Goal: Task Accomplishment & Management: Complete application form

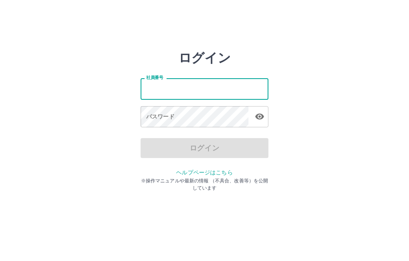
click at [187, 86] on input "社員番号" at bounding box center [205, 88] width 128 height 21
click at [197, 81] on input "社員番号" at bounding box center [205, 88] width 128 height 21
click at [103, 147] on div "ログイン 社員番号 社員番号 パスワード パスワード ログイン ヘルプページはこちら ※操作マニュアルや最新の情報 （不具合、改善等）を公開しています" at bounding box center [204, 114] width 409 height 128
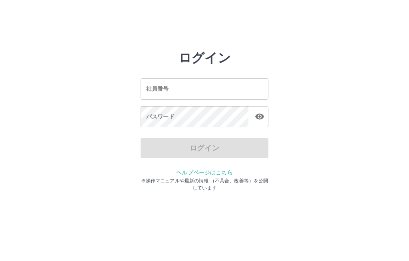
click at [160, 86] on div "社員番号 社員番号" at bounding box center [205, 88] width 128 height 21
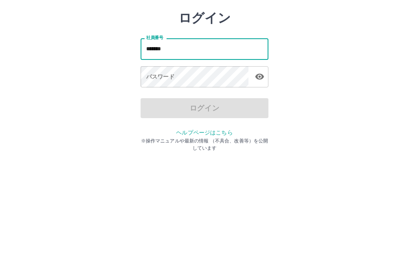
type input "*******"
click at [159, 106] on div "パスワード パスワード" at bounding box center [205, 117] width 128 height 22
click at [151, 106] on div "パスワード パスワード" at bounding box center [205, 117] width 128 height 22
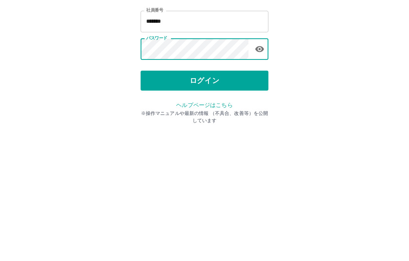
click at [222, 138] on button "ログイン" at bounding box center [205, 148] width 128 height 20
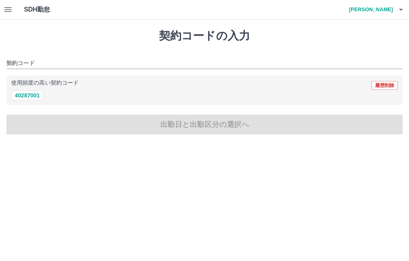
click at [35, 96] on button "40287001" at bounding box center [27, 96] width 32 height 10
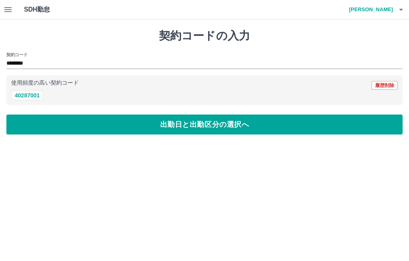
type input "********"
click at [228, 129] on button "出勤日と出勤区分の選択へ" at bounding box center [204, 125] width 397 height 20
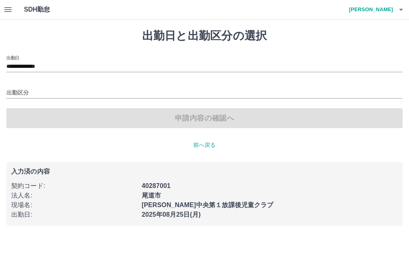
click at [63, 88] on input "出勤区分" at bounding box center [204, 93] width 397 height 10
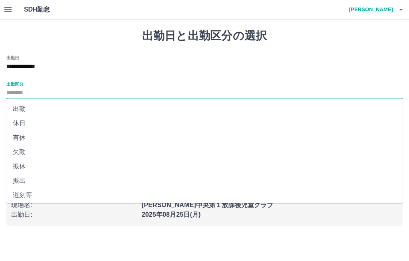
click at [35, 108] on li "出勤" at bounding box center [204, 109] width 397 height 14
type input "**"
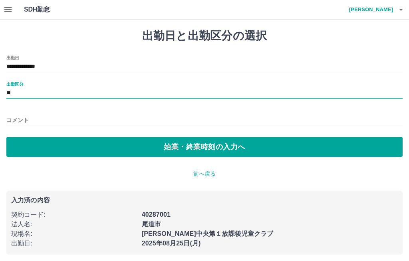
click at [239, 148] on button "始業・終業時刻の入力へ" at bounding box center [204, 147] width 397 height 20
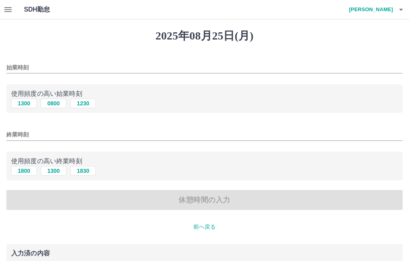
click at [52, 102] on button "0800" at bounding box center [54, 104] width 26 height 10
type input "****"
click at [78, 130] on input "終業時刻" at bounding box center [204, 135] width 397 height 12
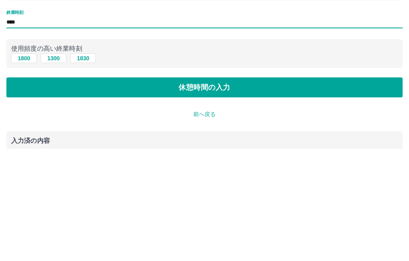
type input "****"
click at [243, 190] on button "休憩時間の入力" at bounding box center [204, 200] width 397 height 20
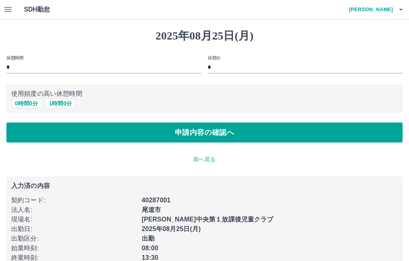
scroll to position [18, 0]
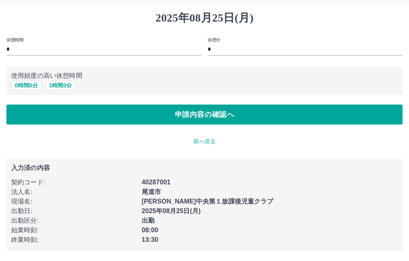
click at [260, 117] on button "申請内容の確認へ" at bounding box center [204, 115] width 397 height 20
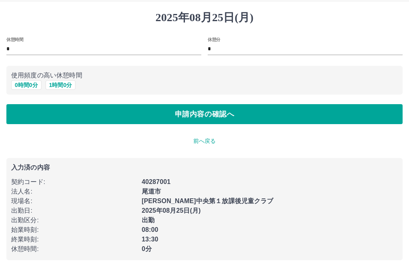
scroll to position [18, 0]
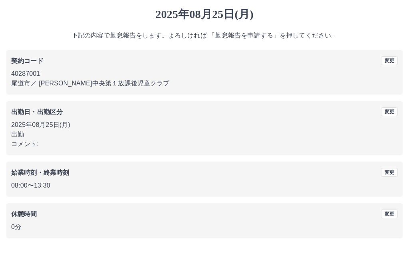
scroll to position [10, 0]
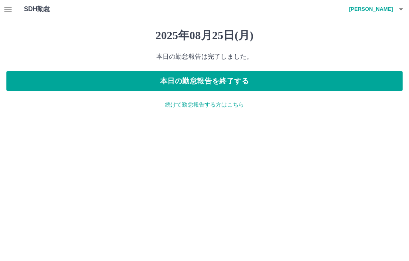
click at [8, 11] on icon "button" at bounding box center [7, 9] width 7 height 5
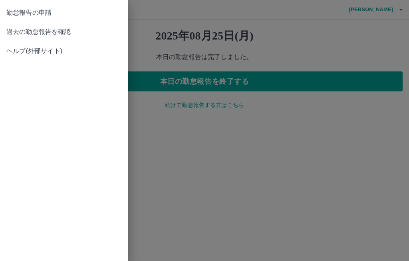
click at [80, 30] on span "過去の勤怠報告を確認" at bounding box center [63, 32] width 115 height 10
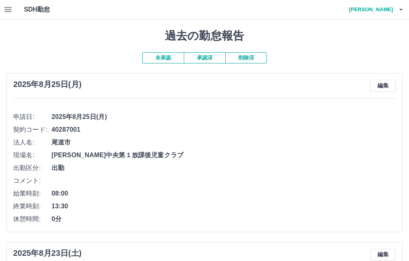
click at [402, 10] on icon "button" at bounding box center [401, 10] width 4 height 2
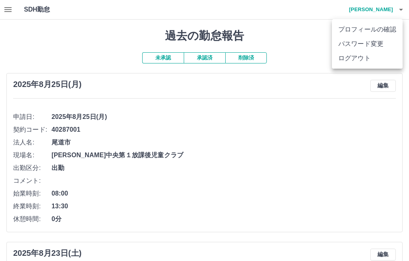
click at [364, 54] on li "ログアウト" at bounding box center [367, 58] width 71 height 14
